Goal: Task Accomplishment & Management: Manage account settings

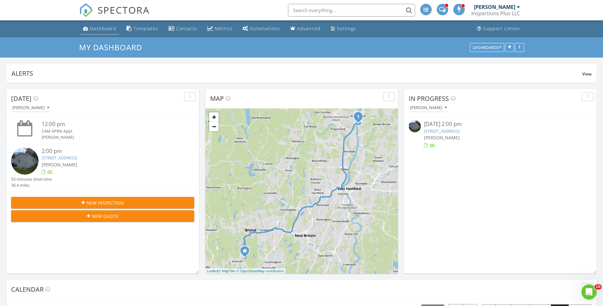
click at [103, 29] on div "Dashboard" at bounding box center [103, 28] width 26 height 6
click at [430, 123] on div "08/27/25 2:00 pm" at bounding box center [500, 124] width 153 height 8
click at [441, 136] on span "[PERSON_NAME]" at bounding box center [442, 137] width 36 height 6
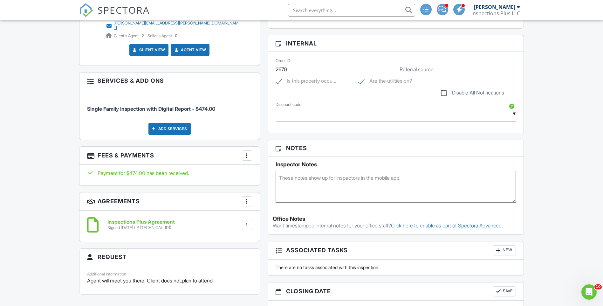
scroll to position [95, 0]
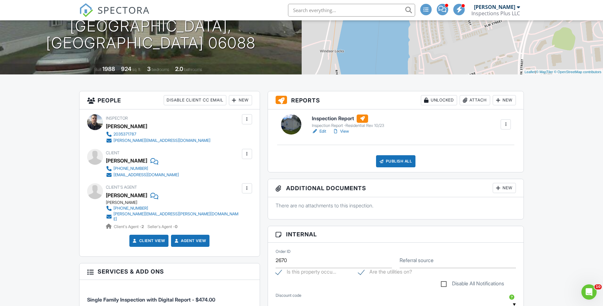
click at [326, 116] on h6 "Inspection Report" at bounding box center [348, 118] width 72 height 8
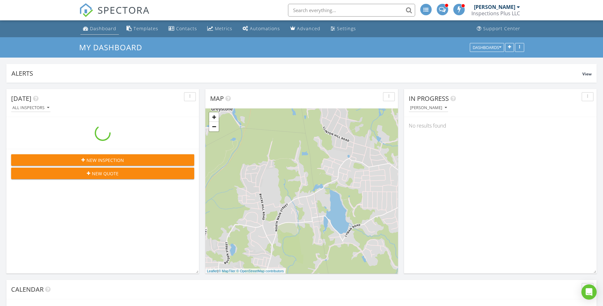
scroll to position [588, 613]
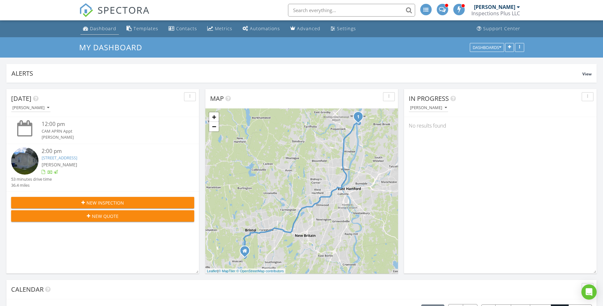
click at [103, 27] on div "Dashboard" at bounding box center [103, 28] width 26 height 6
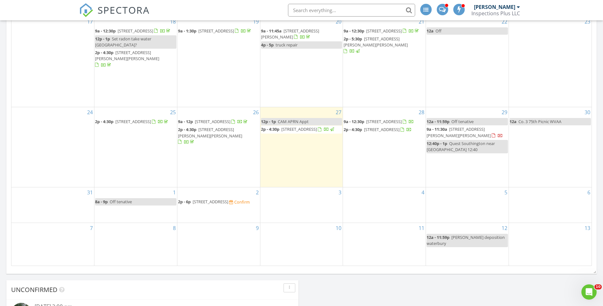
scroll to position [318, 0]
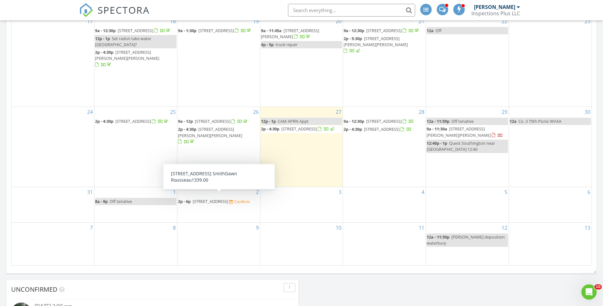
click at [192, 198] on link "2p - 6p 195 Crane Hollow Rd, Bethlehem 06751" at bounding box center [203, 201] width 51 height 6
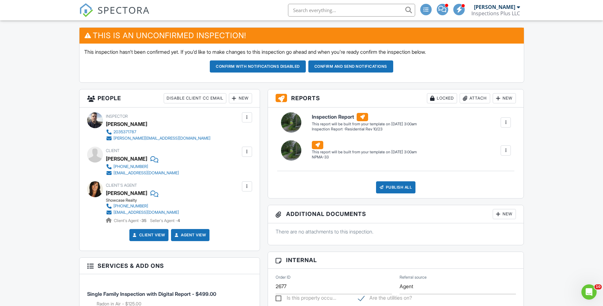
scroll to position [95, 0]
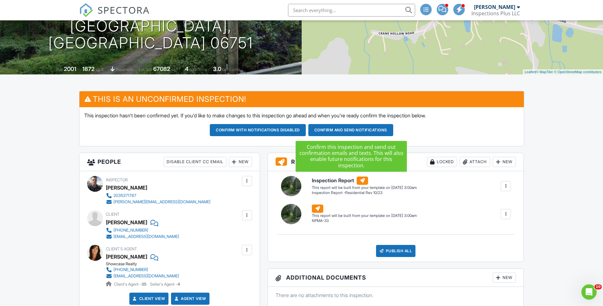
click at [306, 130] on button "Confirm and send notifications" at bounding box center [258, 130] width 96 height 12
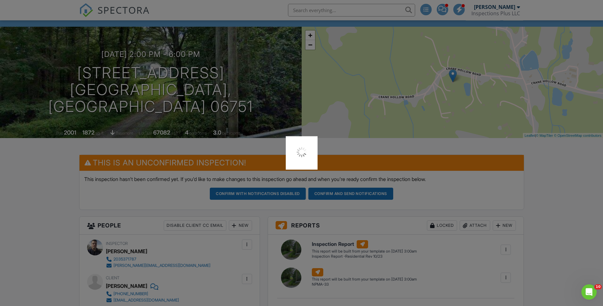
scroll to position [0, 0]
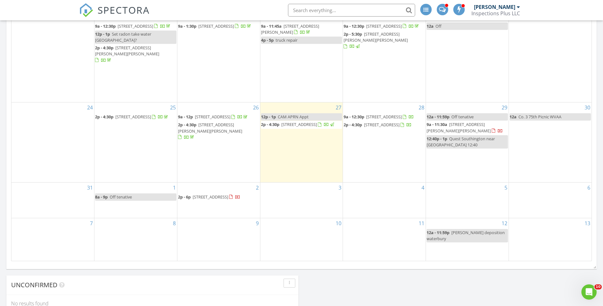
scroll to position [318, 0]
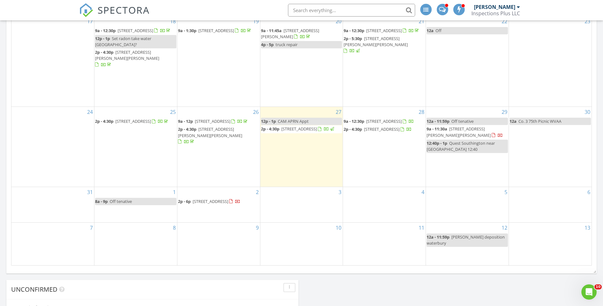
click at [453, 140] on span "Quest Southington near [GEOGRAPHIC_DATA] 12:40" at bounding box center [460, 146] width 68 height 12
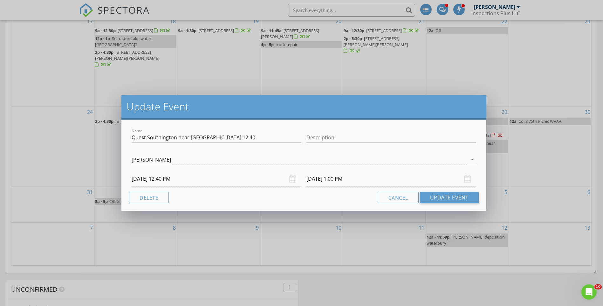
click at [344, 181] on input "08/29/2025 1:00 PM" at bounding box center [391, 179] width 170 height 16
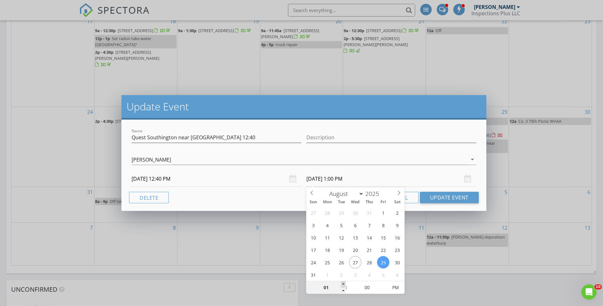
type input "02"
type input "08/29/2025 2:00 PM"
click at [344, 284] on span at bounding box center [343, 284] width 4 height 6
click at [448, 198] on button "Update Event" at bounding box center [449, 197] width 59 height 11
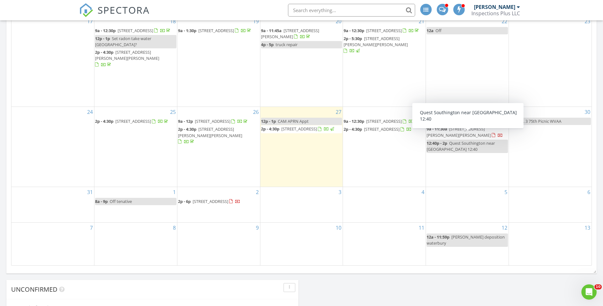
click at [455, 141] on div "12:40p - 2p Quest Southington near Lowes 12:40" at bounding box center [466, 146] width 81 height 12
select select "7"
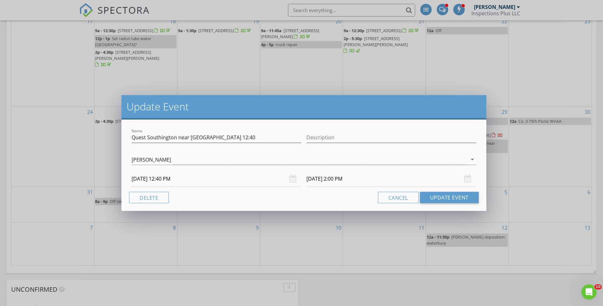
click at [340, 181] on input "08/29/2025 2:00 PM" at bounding box center [391, 179] width 170 height 16
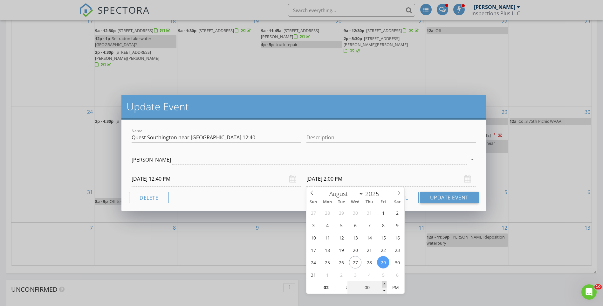
type input "05"
type input "08/29/2025 2:05 PM"
click at [383, 283] on span at bounding box center [384, 284] width 4 height 6
click at [454, 201] on button "Update Event" at bounding box center [449, 197] width 59 height 11
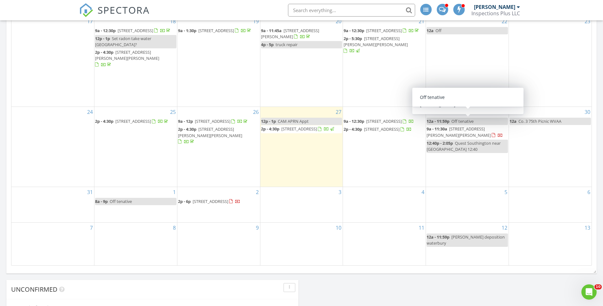
click at [455, 118] on span "Off tenative" at bounding box center [462, 121] width 22 height 6
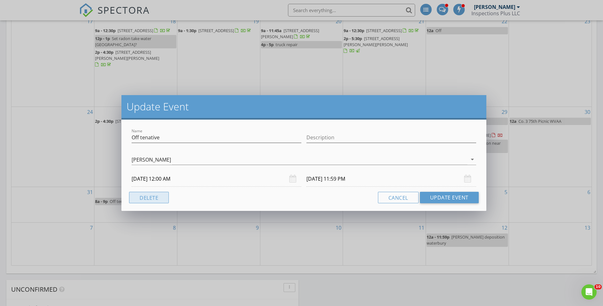
click at [147, 197] on button "Delete" at bounding box center [149, 197] width 40 height 11
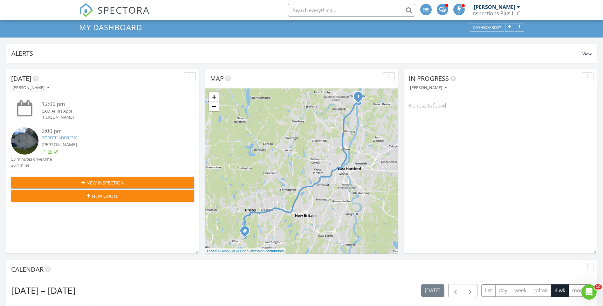
scroll to position [0, 0]
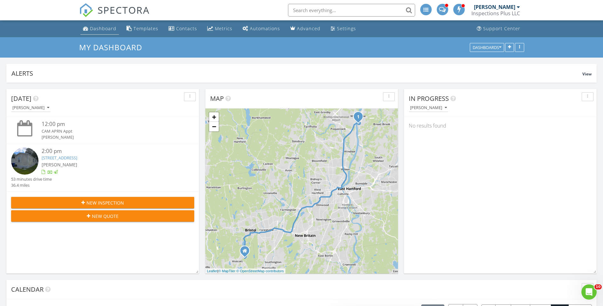
click at [92, 28] on div "Dashboard" at bounding box center [103, 28] width 26 height 6
click at [109, 26] on div "Dashboard" at bounding box center [103, 28] width 26 height 6
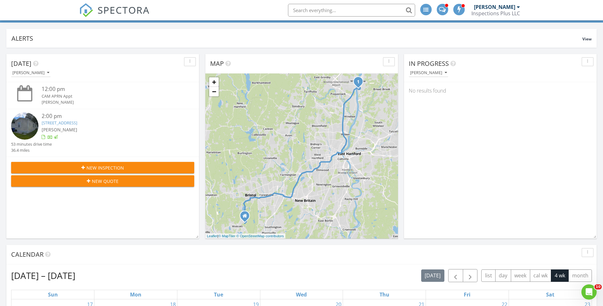
scroll to position [32, 0]
